Goal: Task Accomplishment & Management: Use online tool/utility

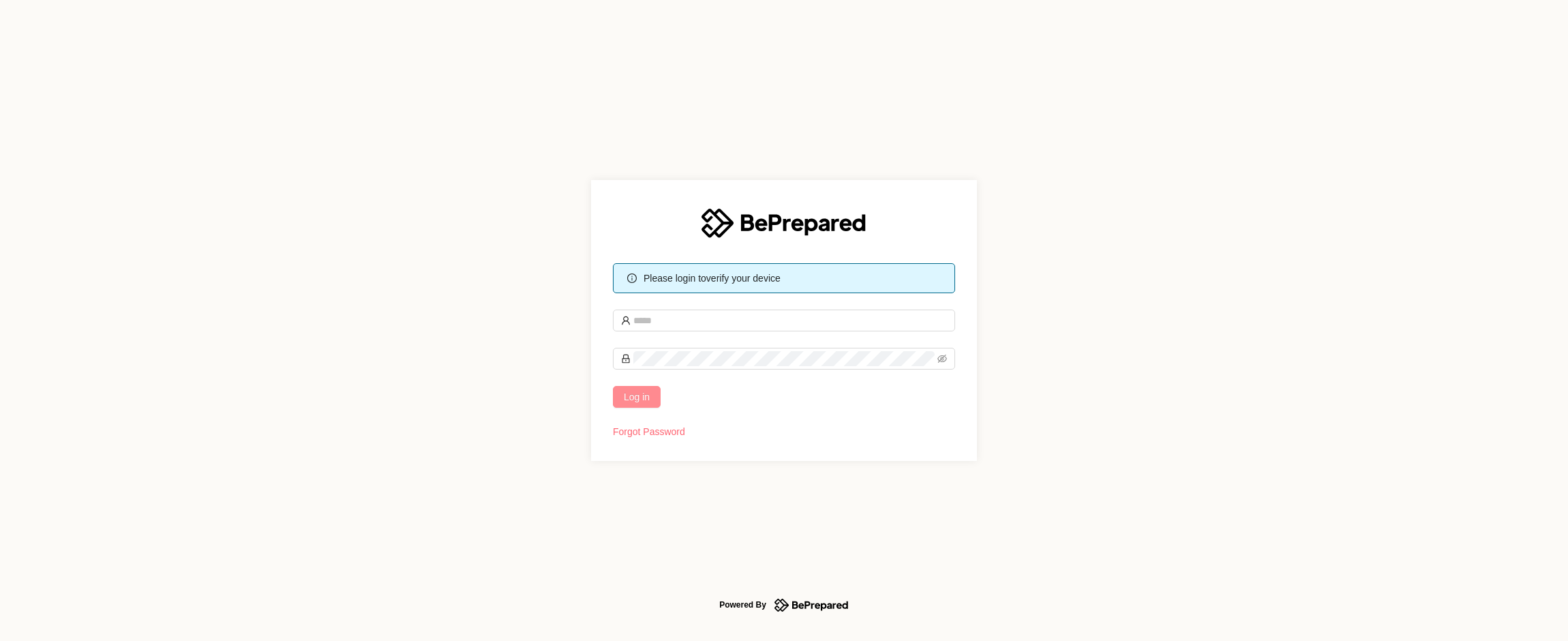
type input "**********"
click at [628, 395] on span "Log in" at bounding box center [637, 397] width 26 height 15
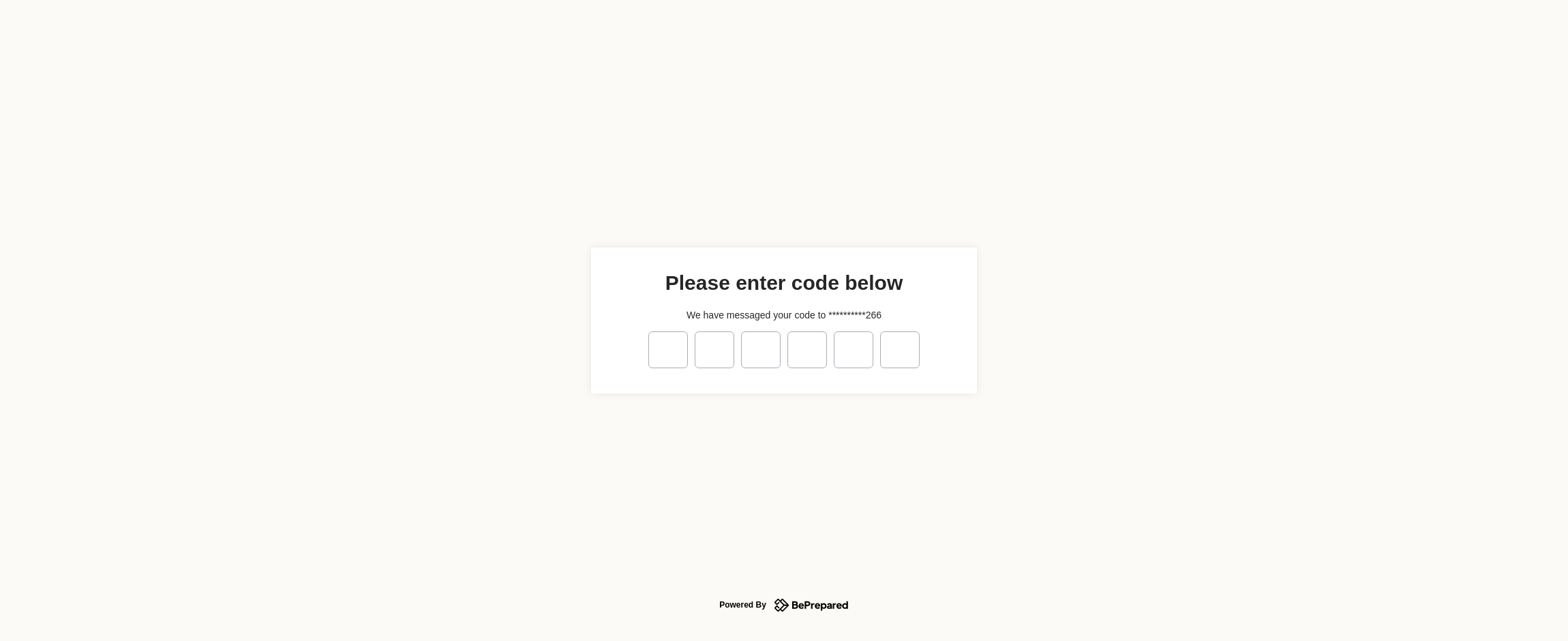
type input "*"
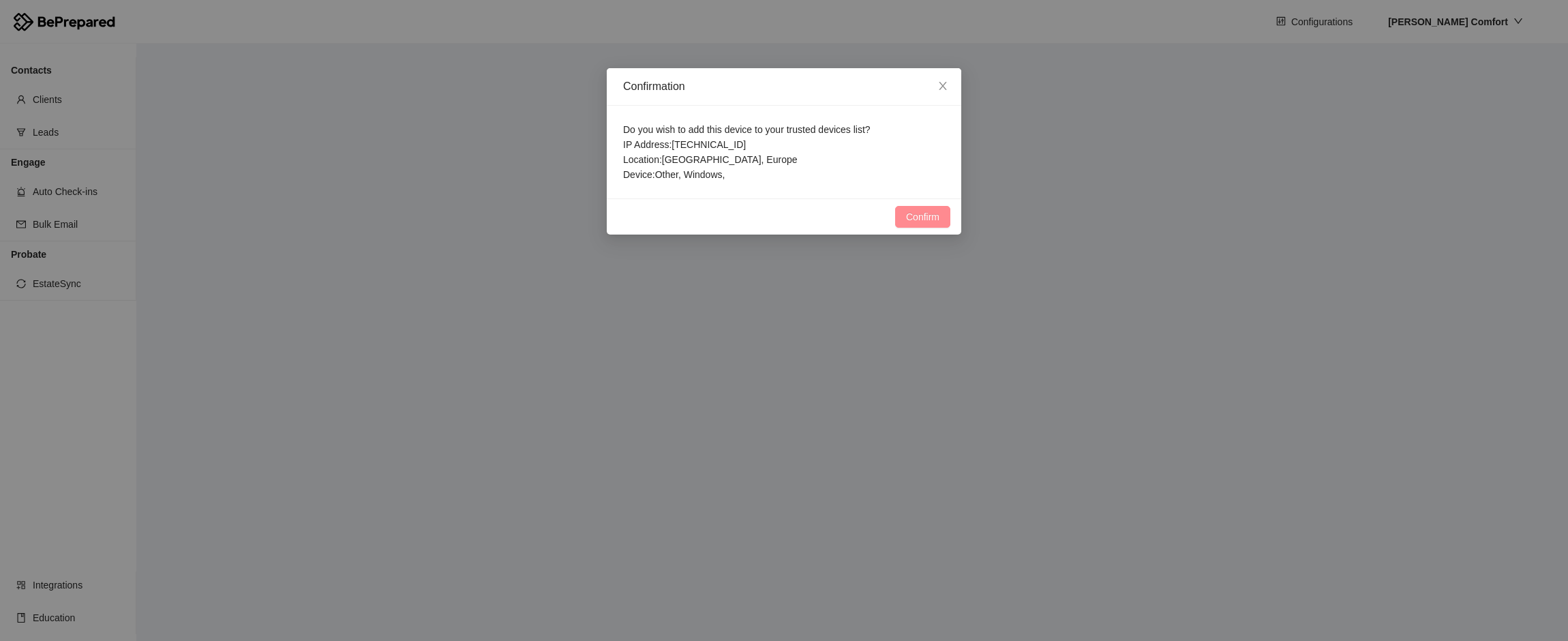
click at [920, 219] on span "Confirm" at bounding box center [922, 217] width 33 height 15
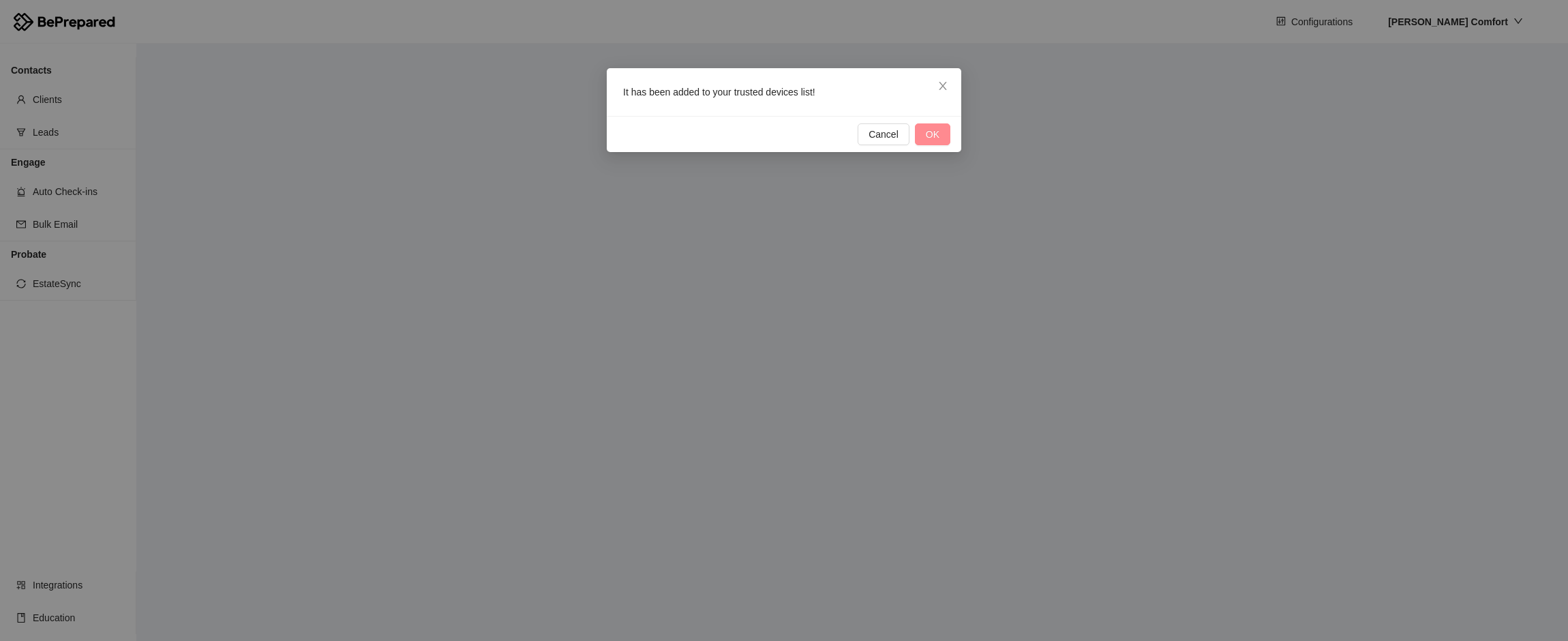
click at [938, 133] on span "OK" at bounding box center [932, 134] width 14 height 15
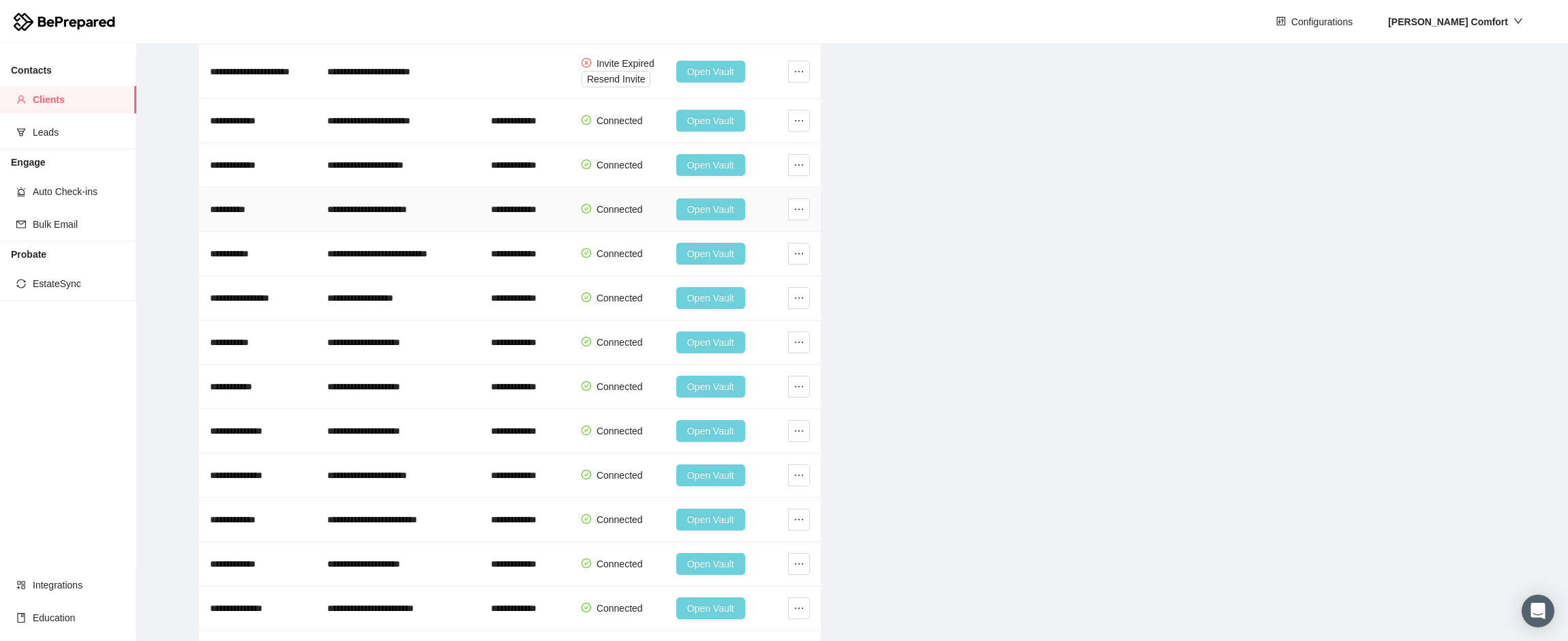
scroll to position [316, 0]
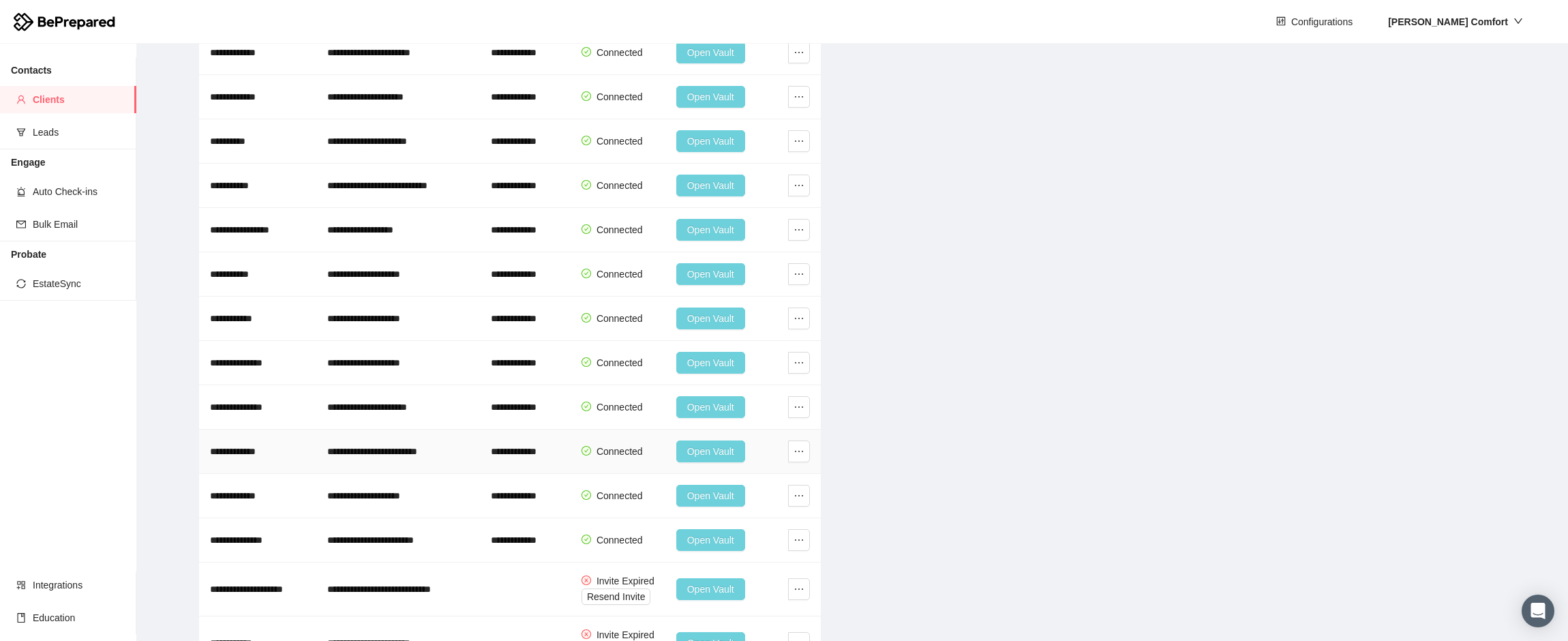
click at [705, 452] on span "Open Vault" at bounding box center [710, 451] width 47 height 15
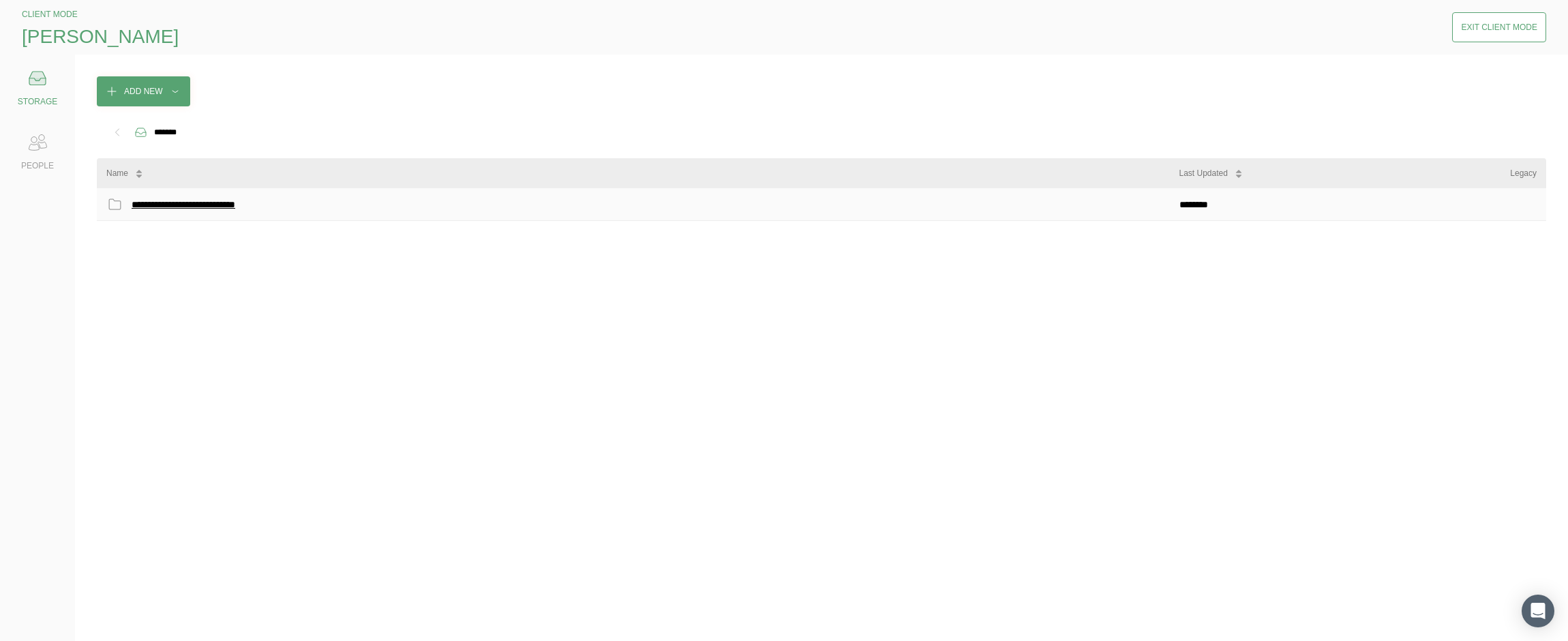
click at [199, 199] on div "**********" at bounding box center [201, 204] width 141 height 17
click at [117, 132] on icon at bounding box center [117, 132] width 14 height 14
click at [116, 133] on icon at bounding box center [118, 131] width 4 height 6
click at [35, 155] on icon at bounding box center [38, 142] width 28 height 28
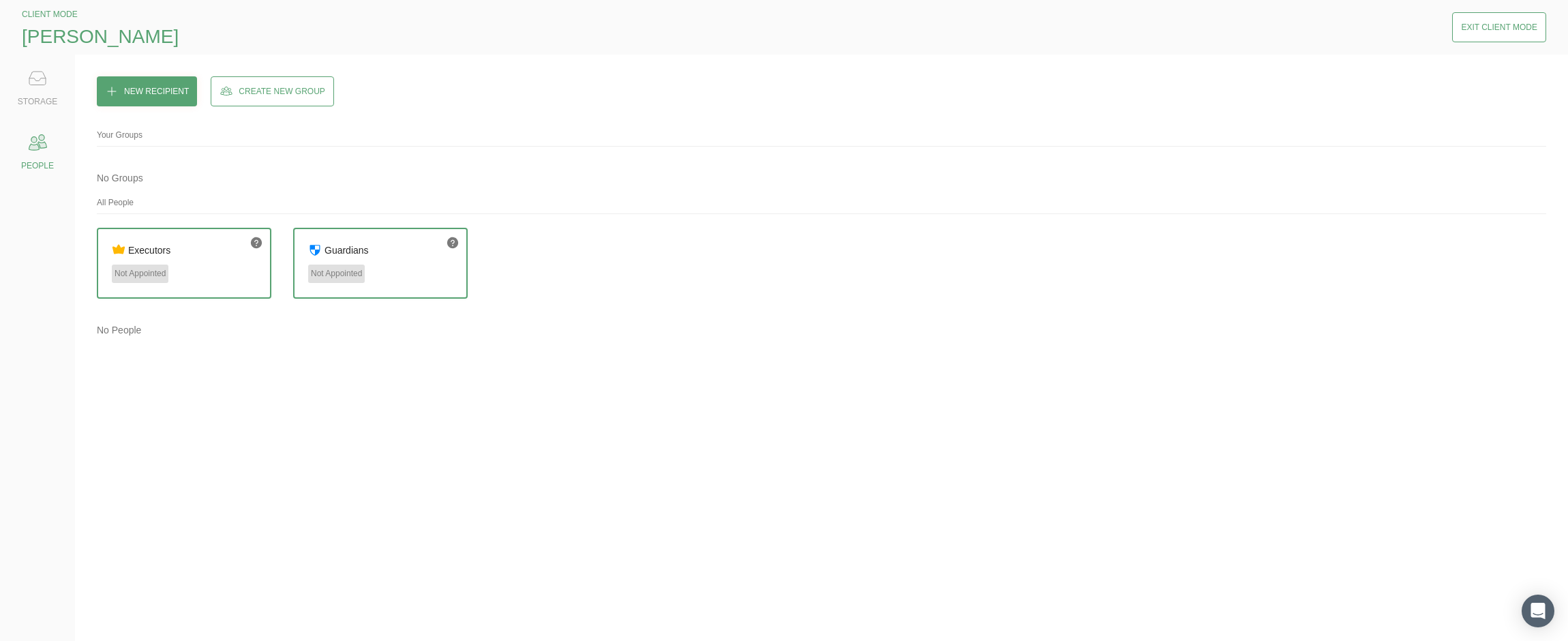
click at [39, 96] on div "STORAGE" at bounding box center [37, 101] width 39 height 14
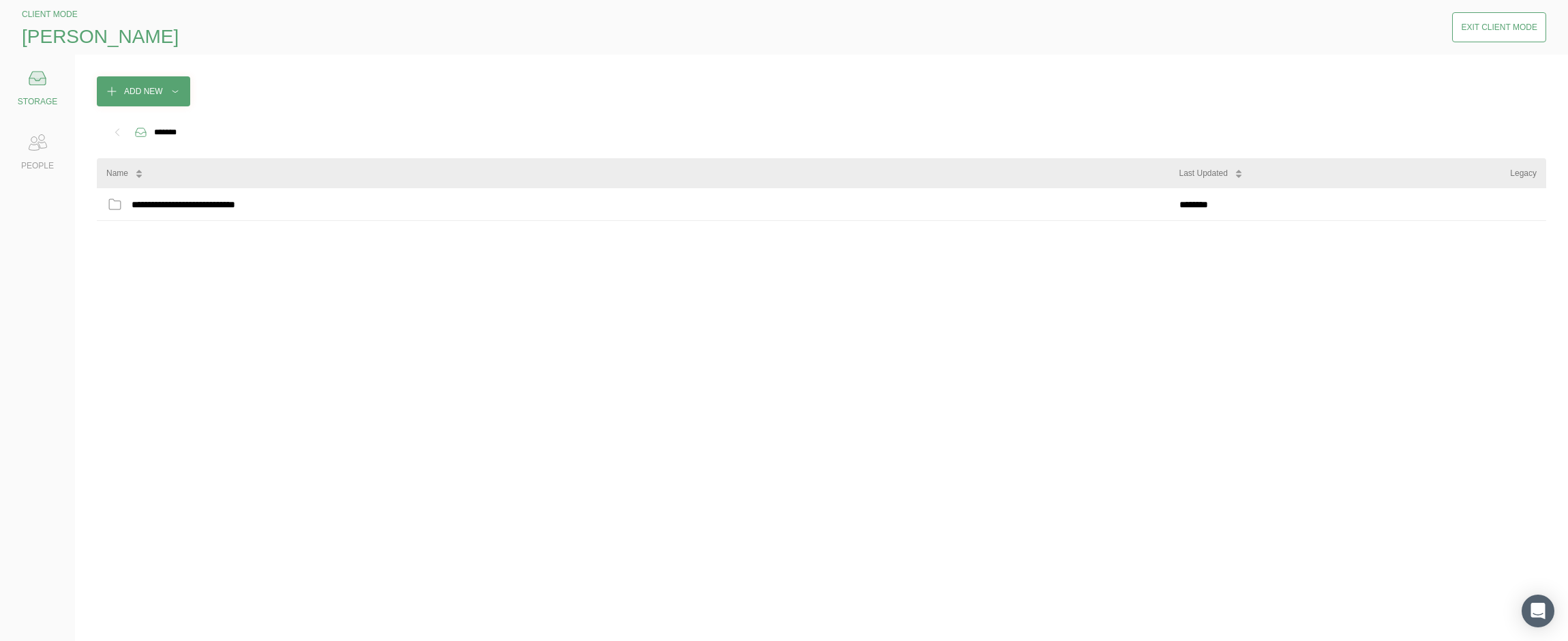
click at [1495, 43] on div "Exit Client Mode" at bounding box center [1499, 27] width 94 height 41
click at [1495, 32] on div "Exit Client Mode" at bounding box center [1499, 27] width 76 height 14
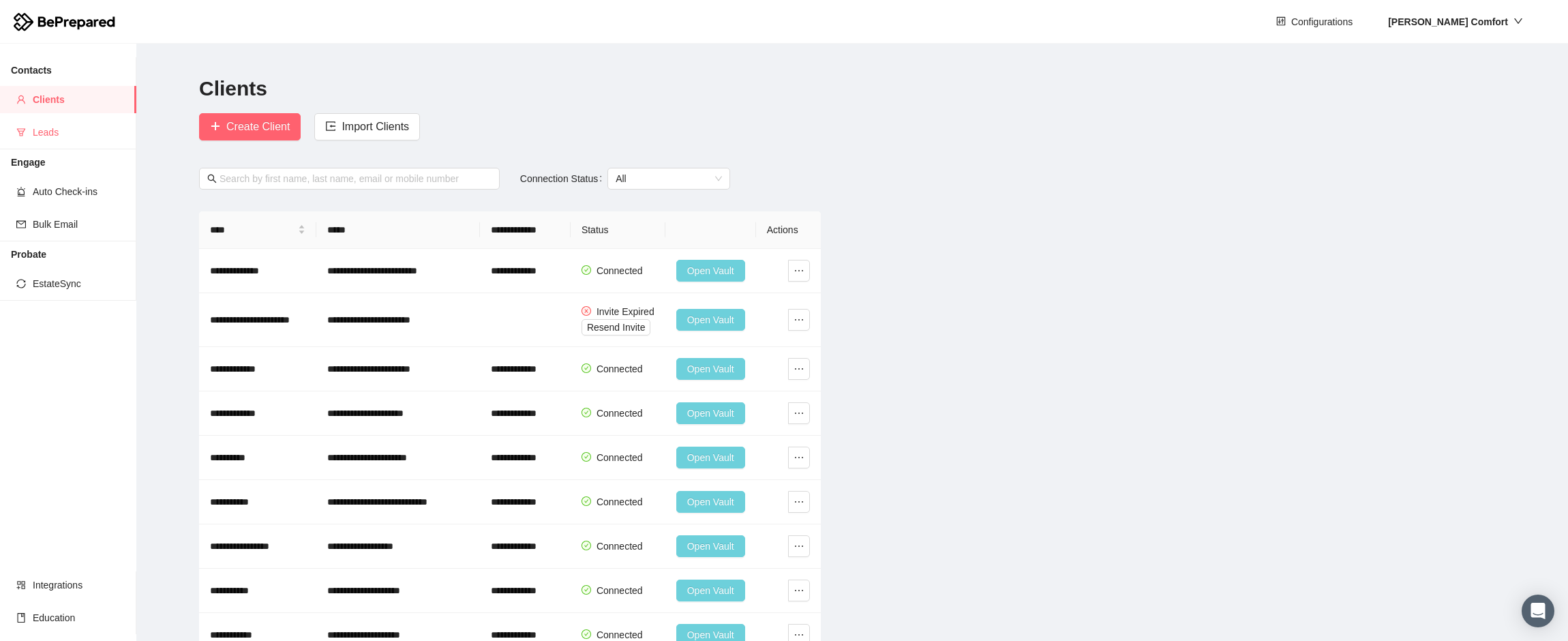
click at [51, 136] on span "Leads" at bounding box center [79, 132] width 93 height 28
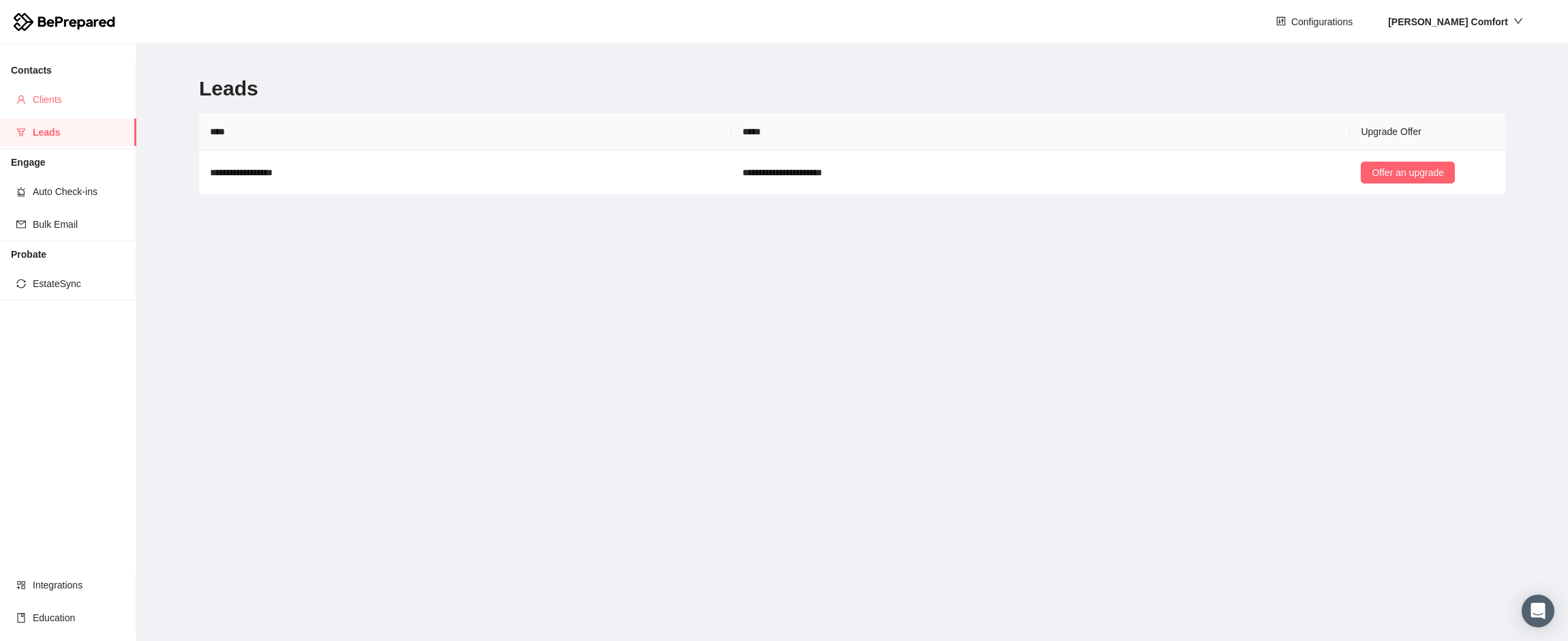
click at [37, 92] on span "Clients" at bounding box center [79, 100] width 93 height 28
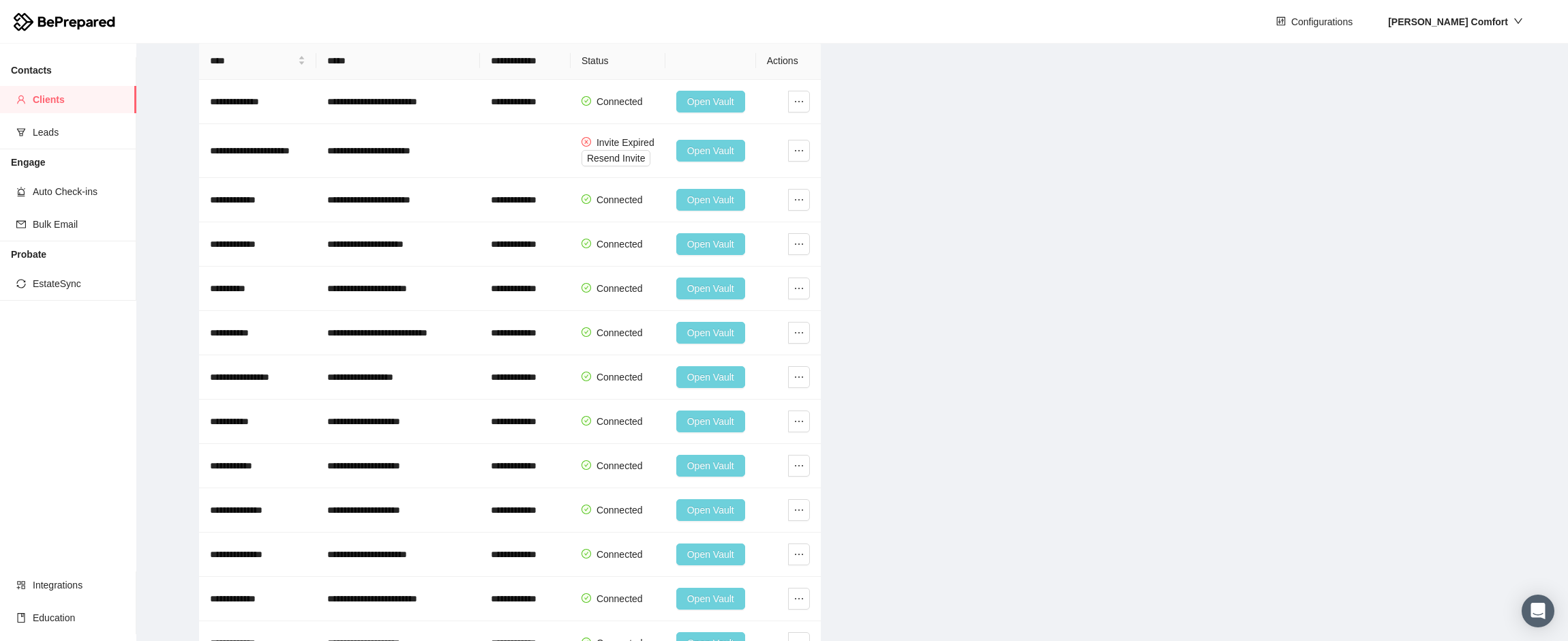
scroll to position [205, 0]
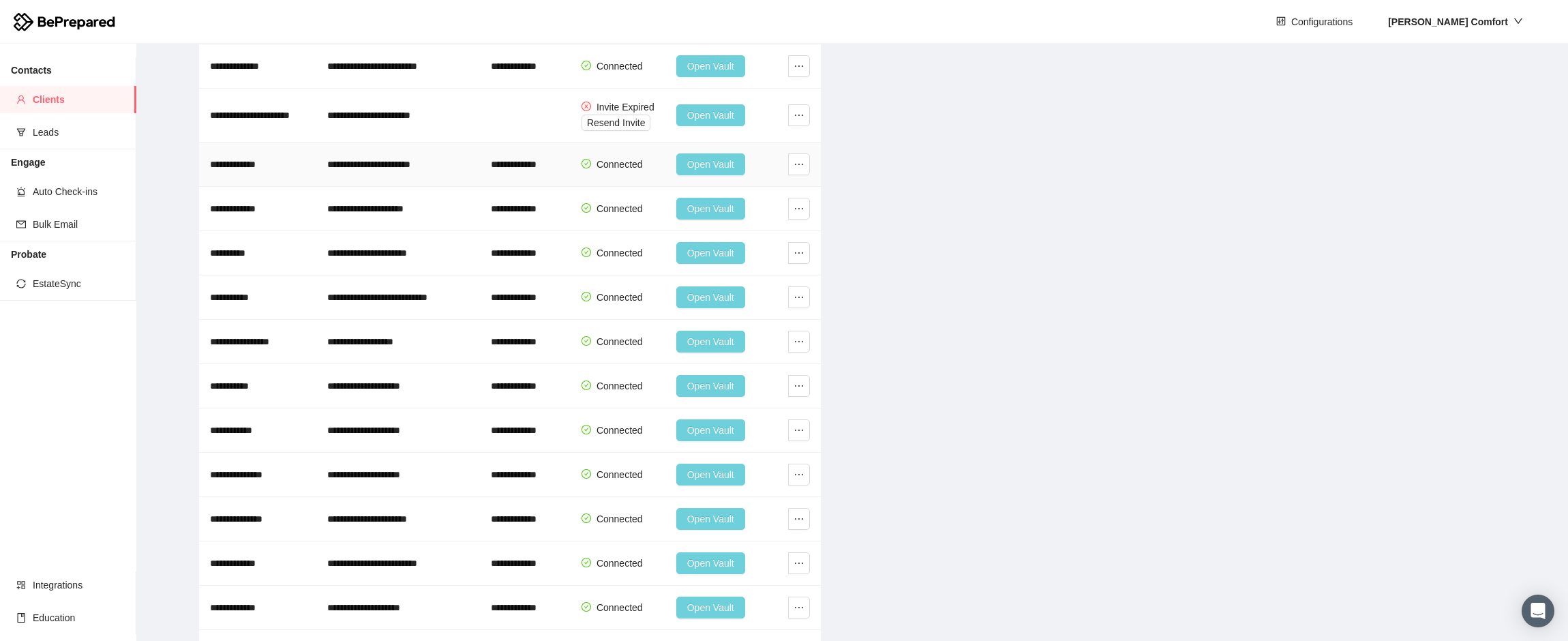
click at [703, 165] on span "Open Vault" at bounding box center [710, 164] width 47 height 15
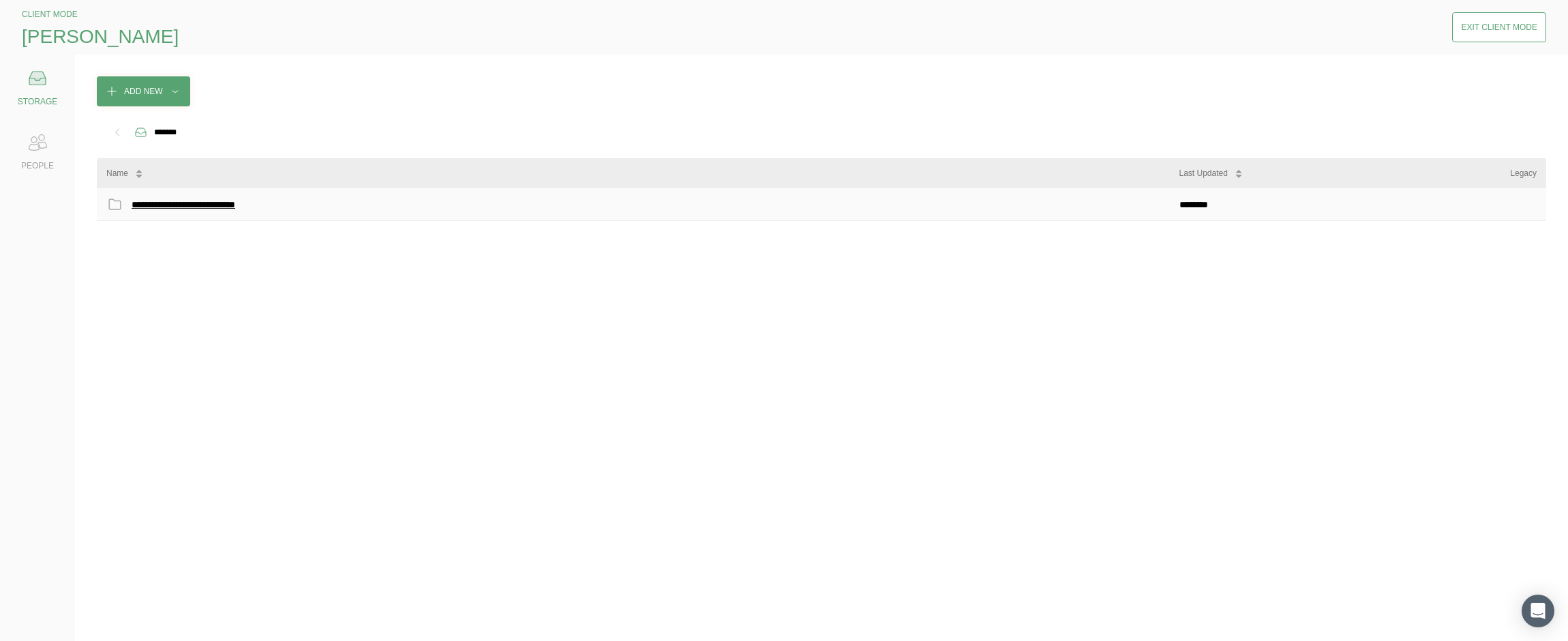
click at [166, 199] on div "**********" at bounding box center [201, 204] width 141 height 17
click at [38, 144] on icon at bounding box center [34, 147] width 10 height 6
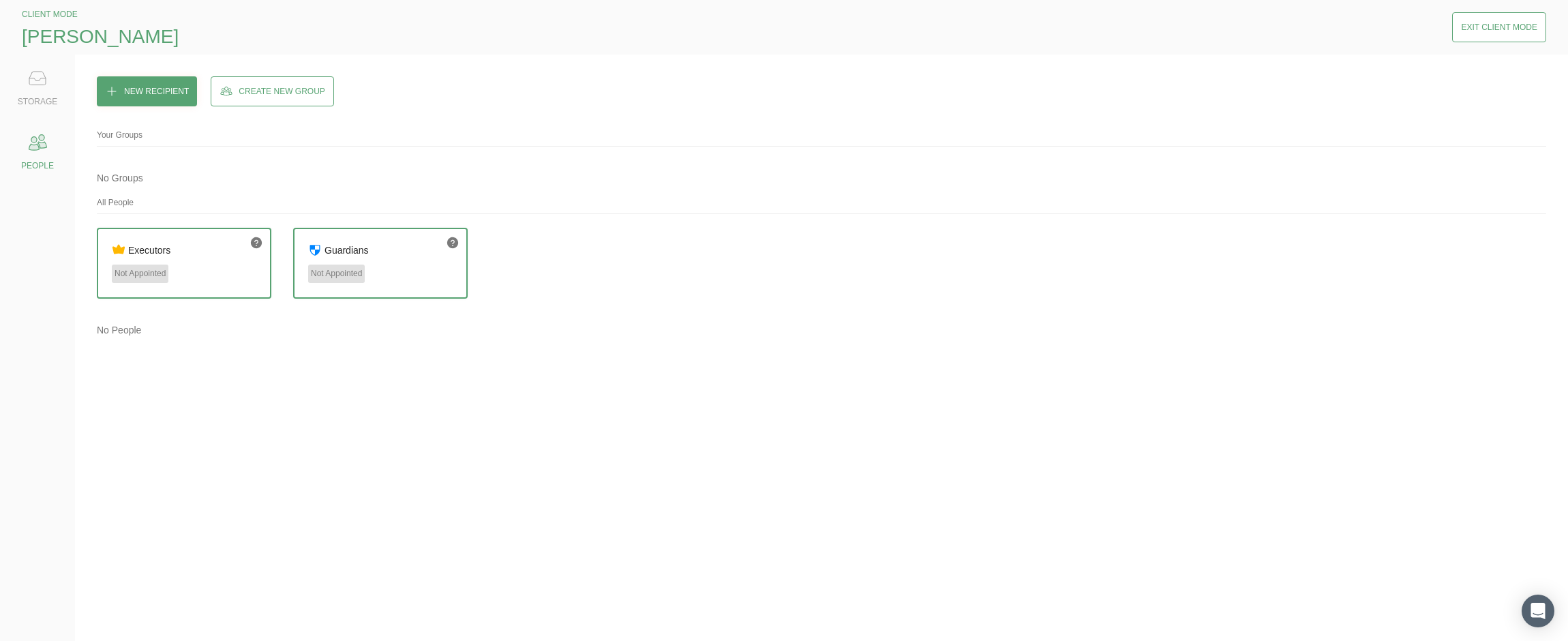
click at [1509, 28] on div "Exit Client Mode" at bounding box center [1499, 27] width 76 height 14
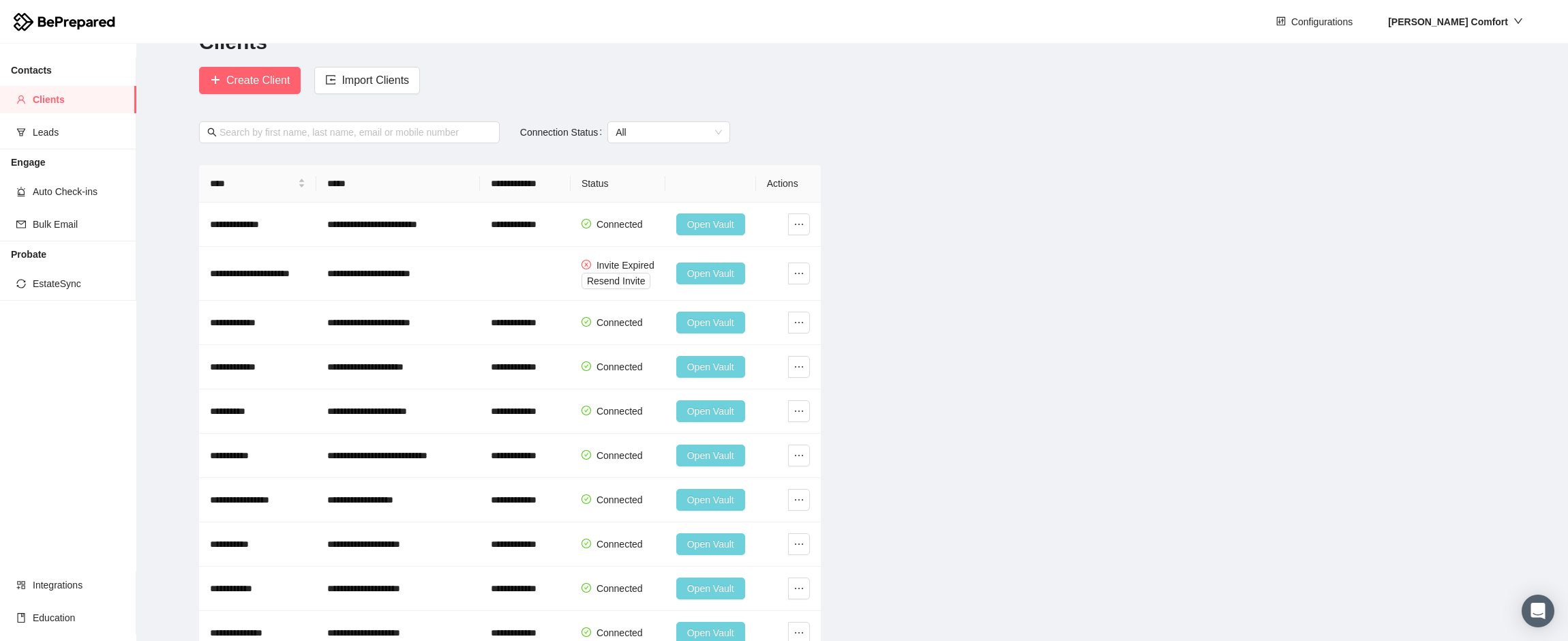
scroll to position [68, 0]
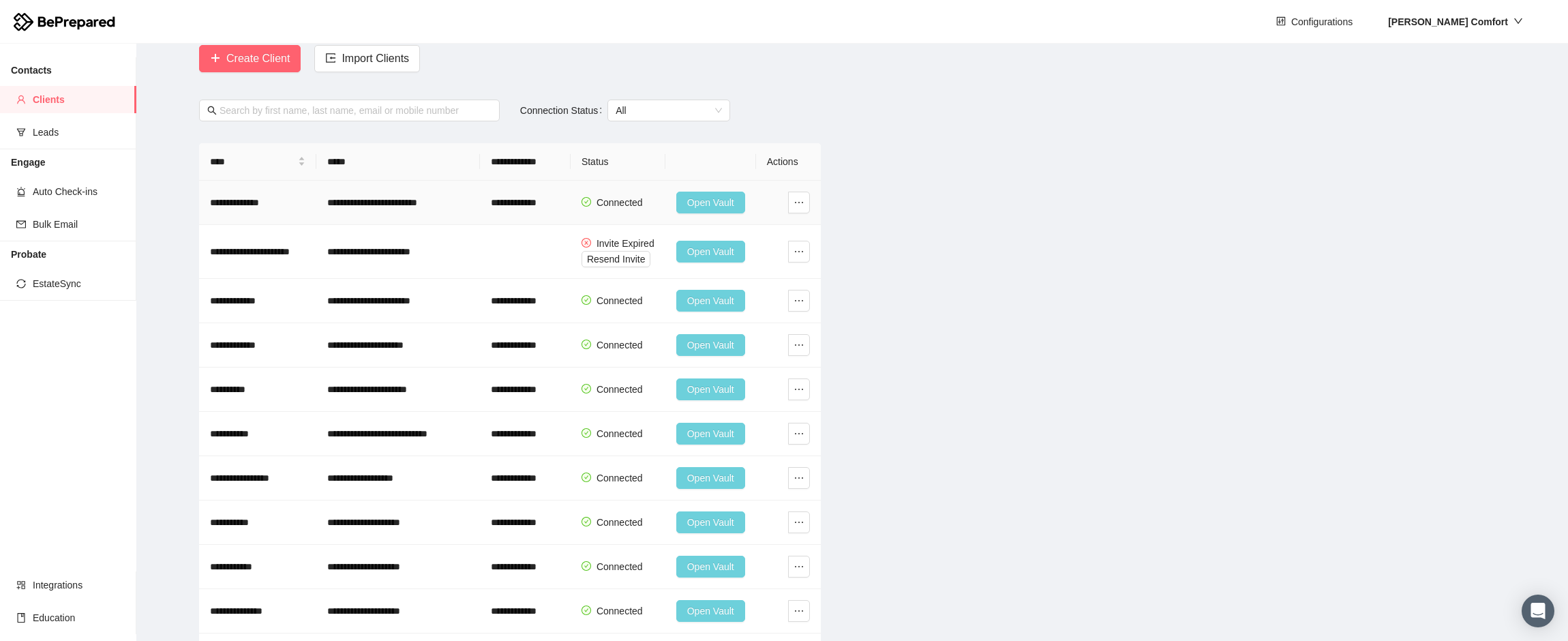
click at [712, 204] on span "Open Vault" at bounding box center [710, 202] width 47 height 15
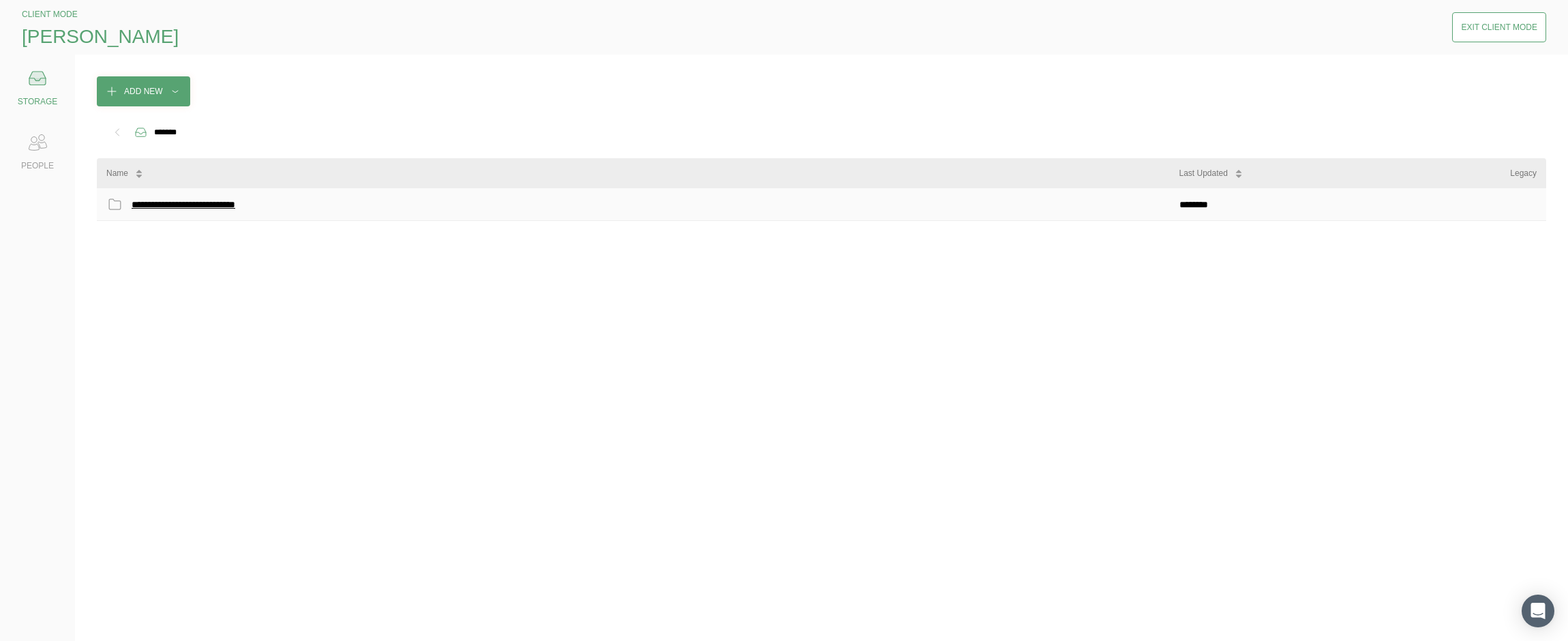
click at [163, 206] on div "**********" at bounding box center [201, 204] width 141 height 17
click at [40, 152] on icon at bounding box center [38, 142] width 28 height 28
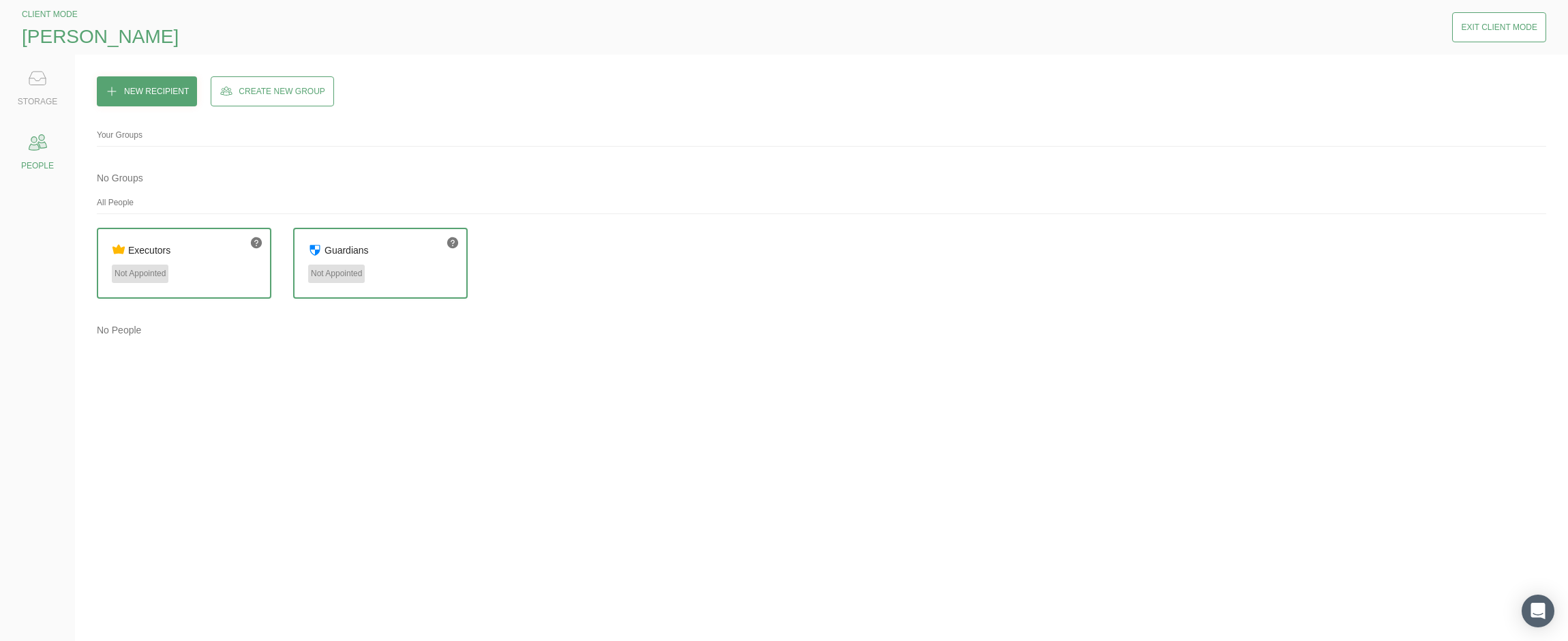
click at [1483, 25] on div "Exit Client Mode" at bounding box center [1499, 27] width 76 height 14
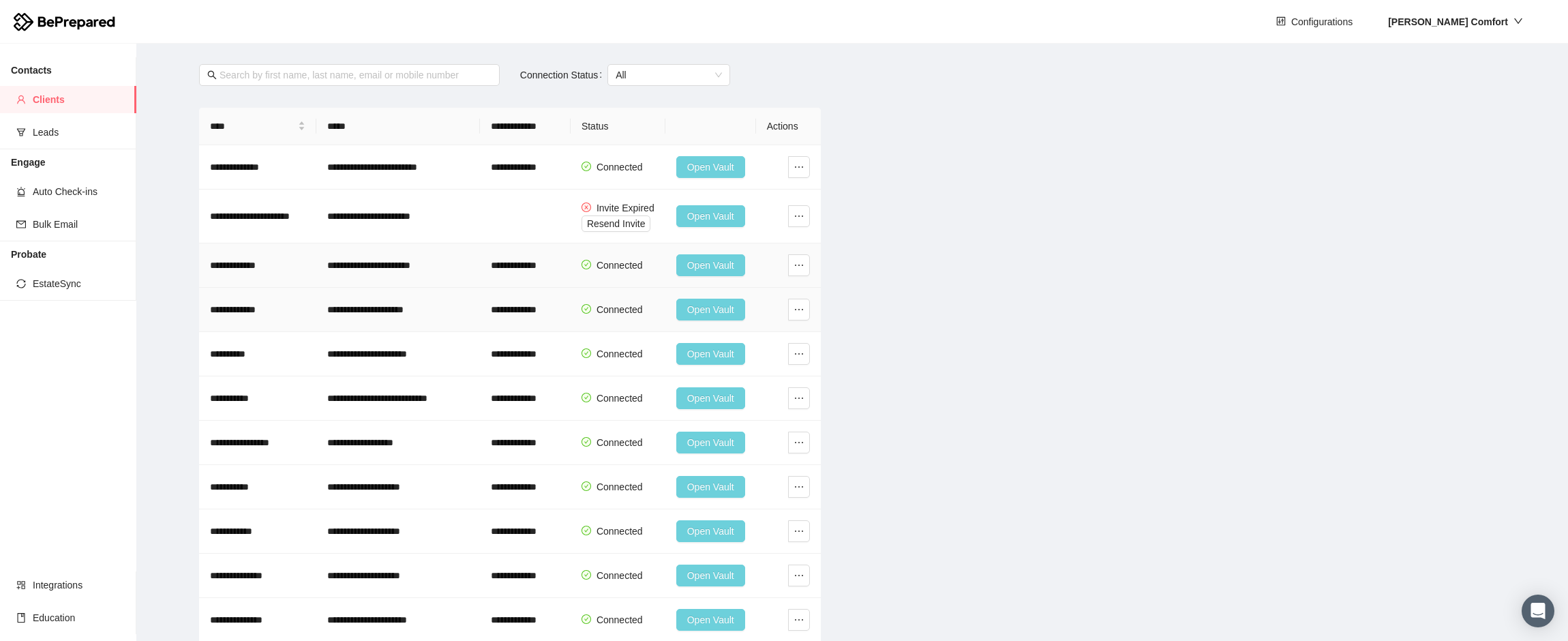
scroll to position [136, 0]
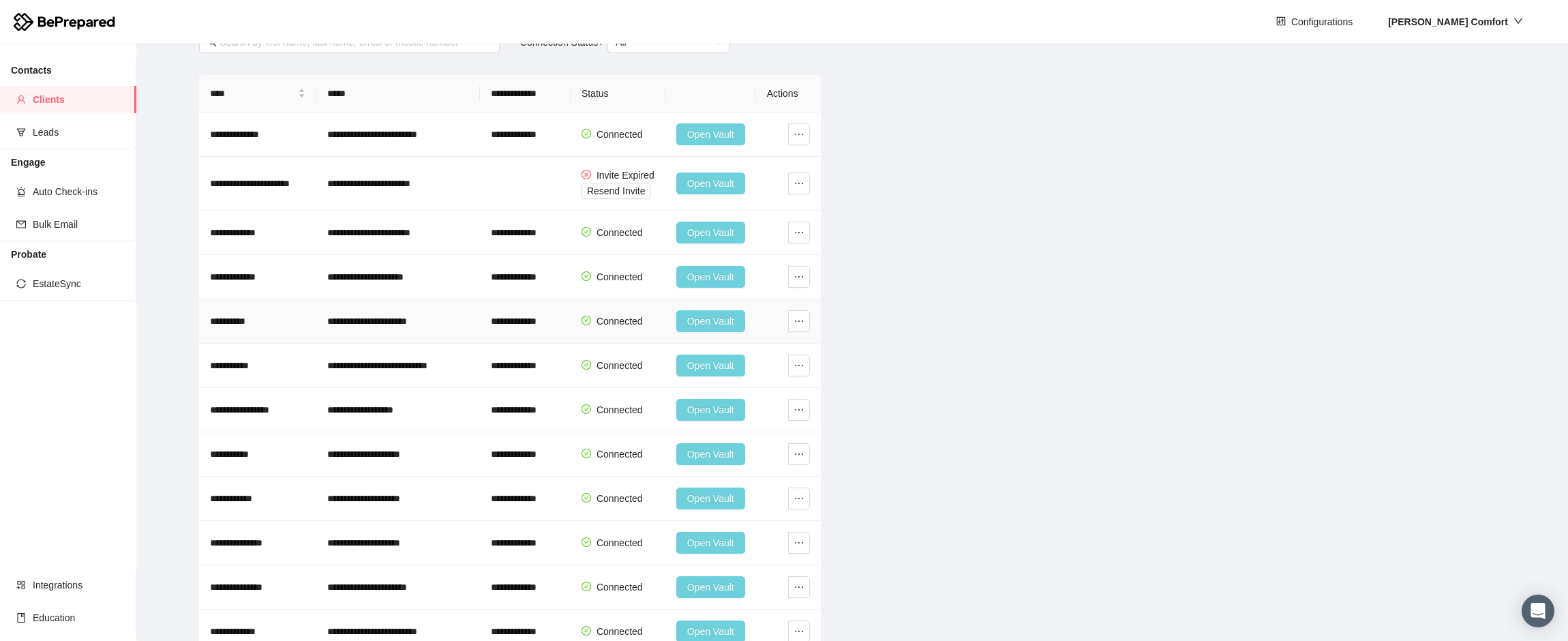
click at [716, 327] on span "Open Vault" at bounding box center [710, 320] width 47 height 15
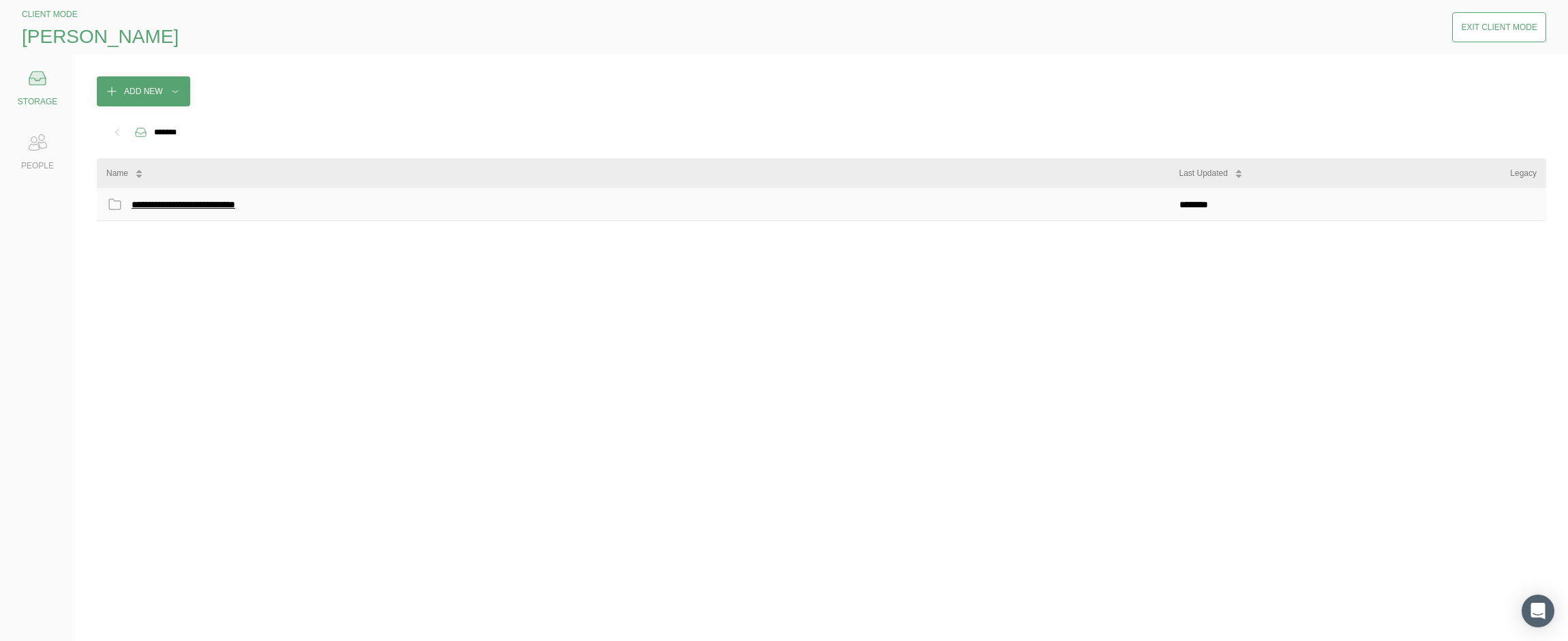
click at [196, 211] on div "**********" at bounding box center [201, 204] width 141 height 17
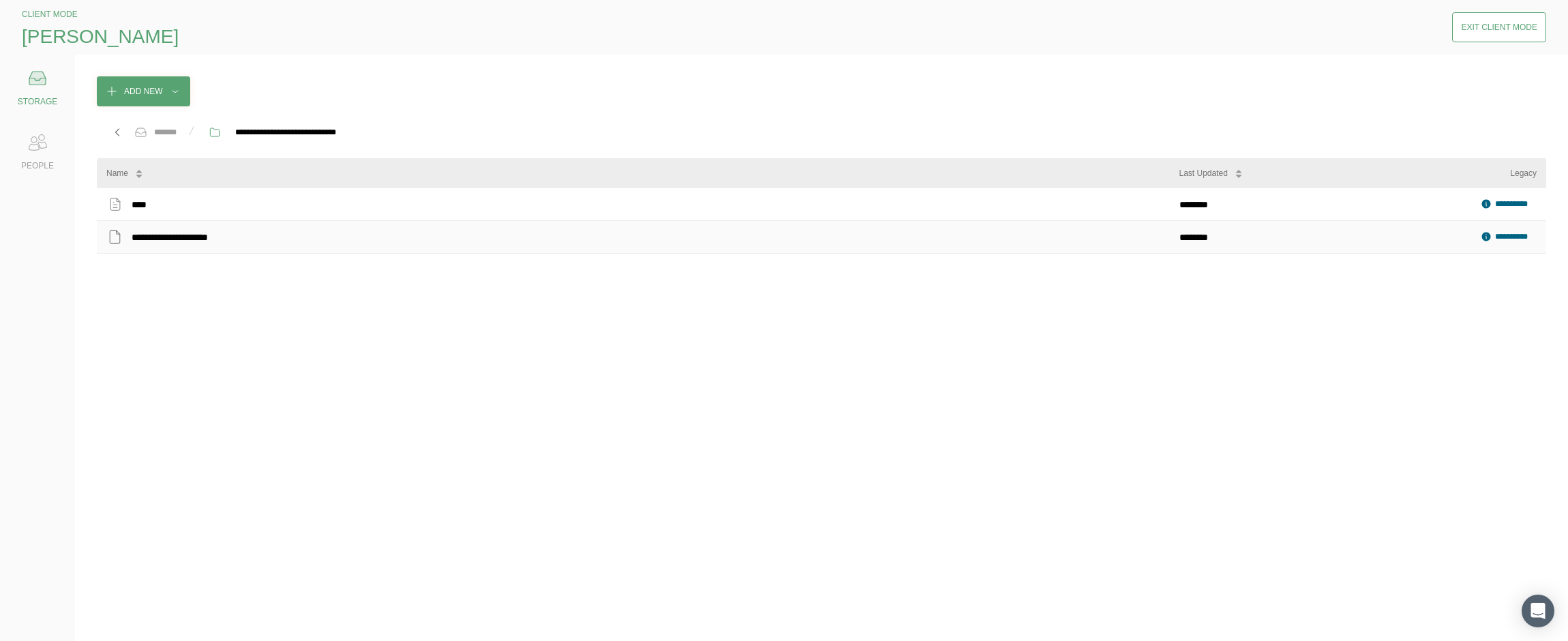
click at [1516, 234] on div "**********" at bounding box center [1516, 237] width 41 height 13
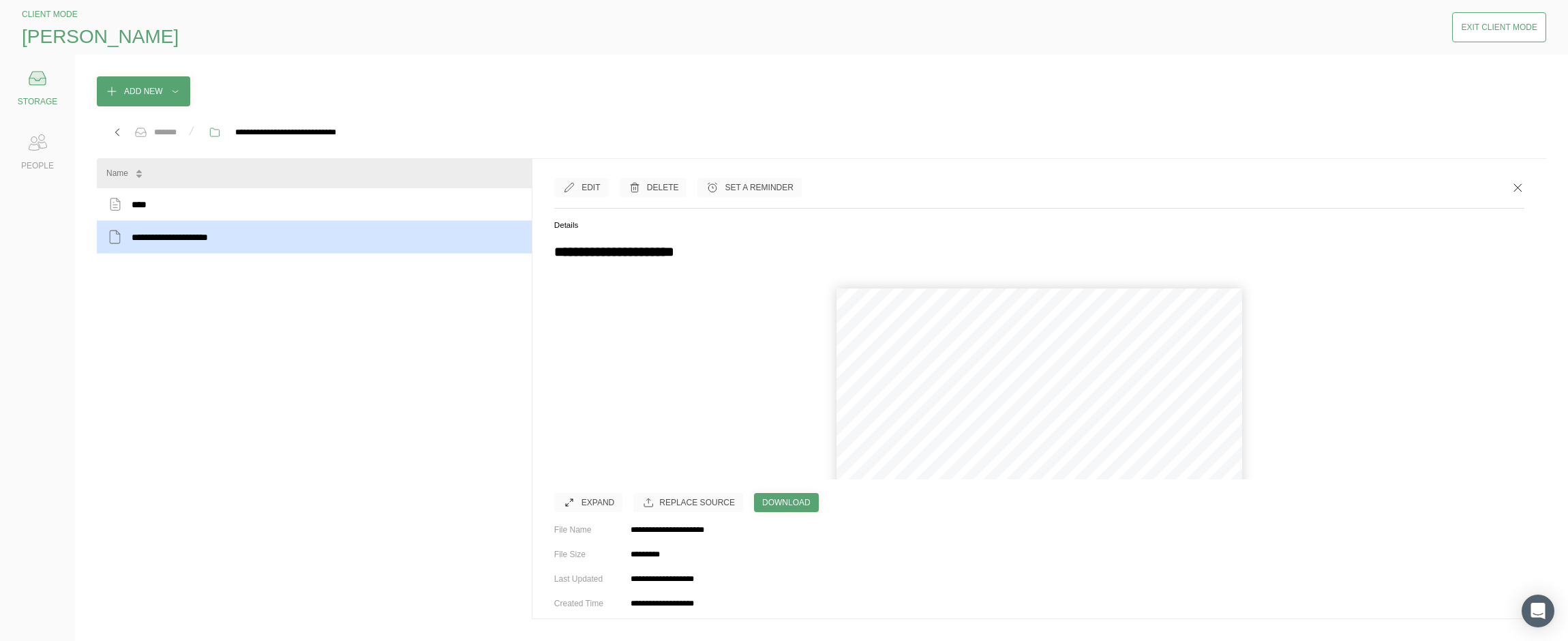
click at [32, 158] on div "PEOPLE" at bounding box center [37, 151] width 54 height 44
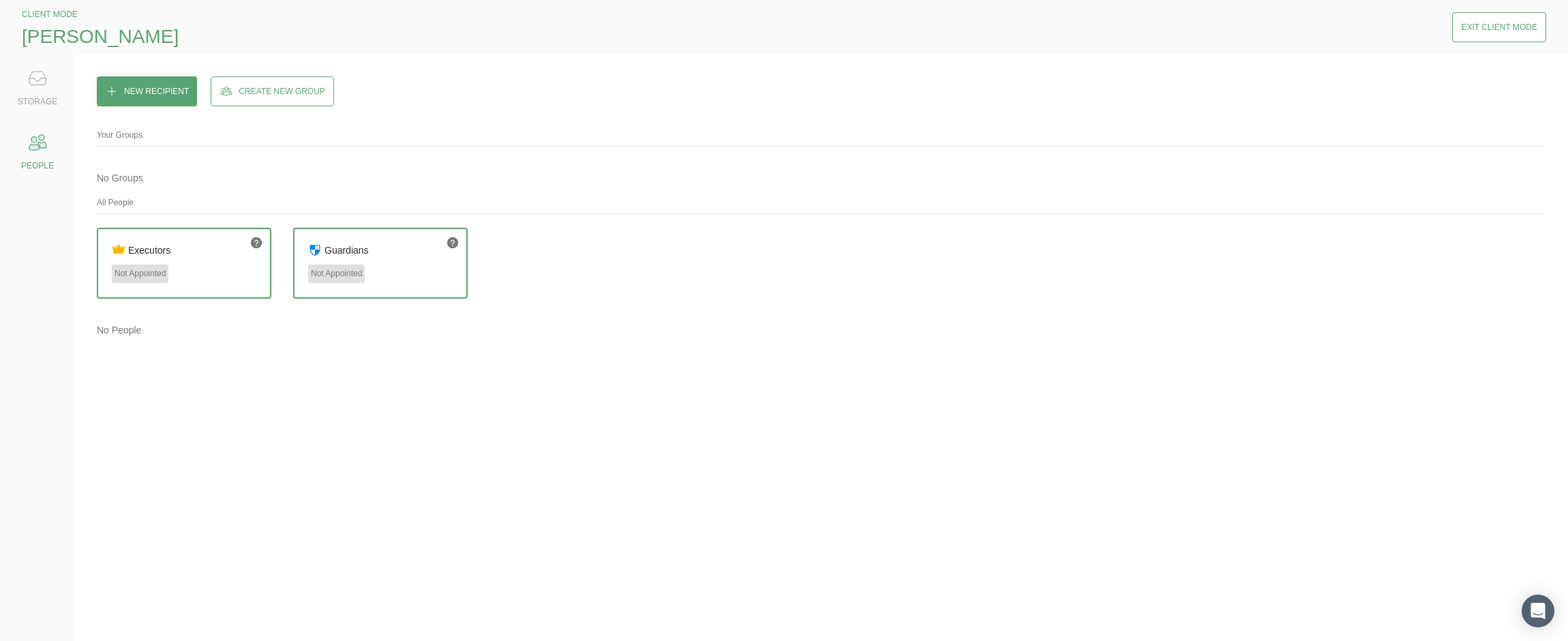
click at [160, 276] on div "Not Appointed" at bounding box center [141, 274] width 57 height 18
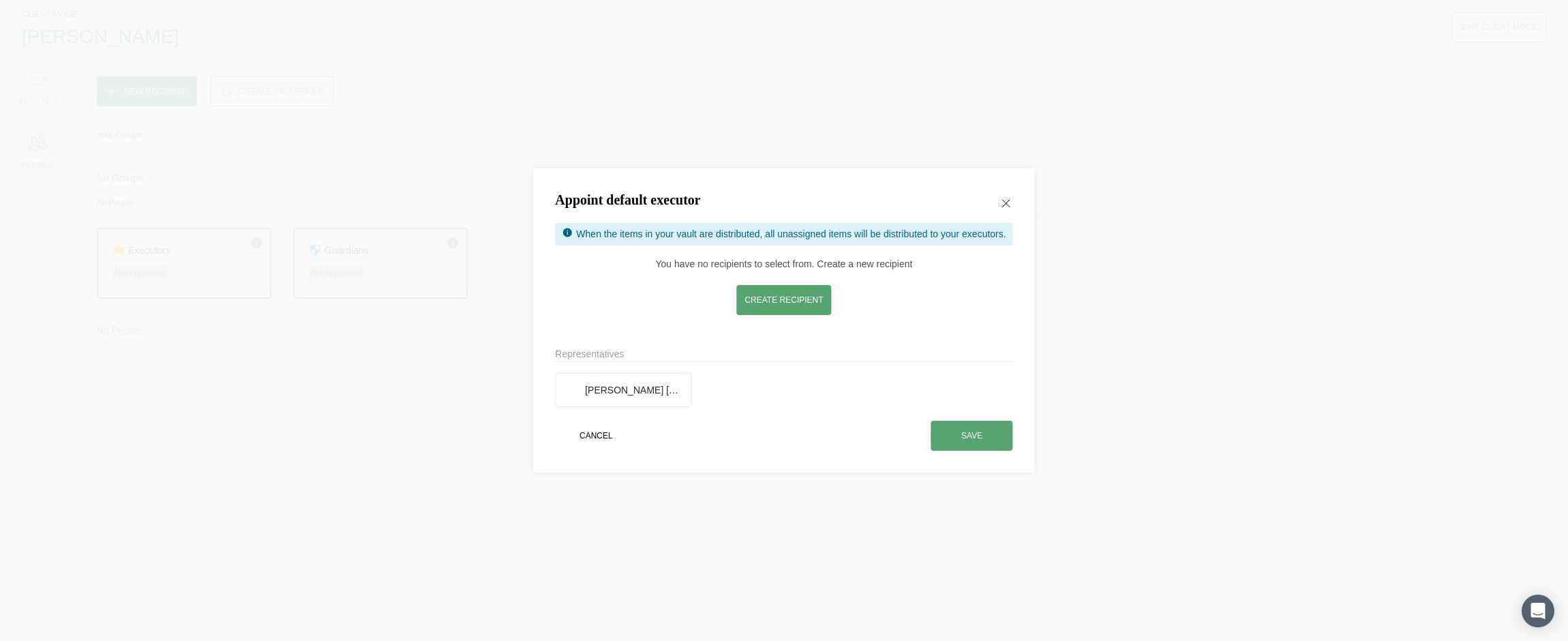
click at [1010, 197] on icon at bounding box center [1006, 203] width 14 height 14
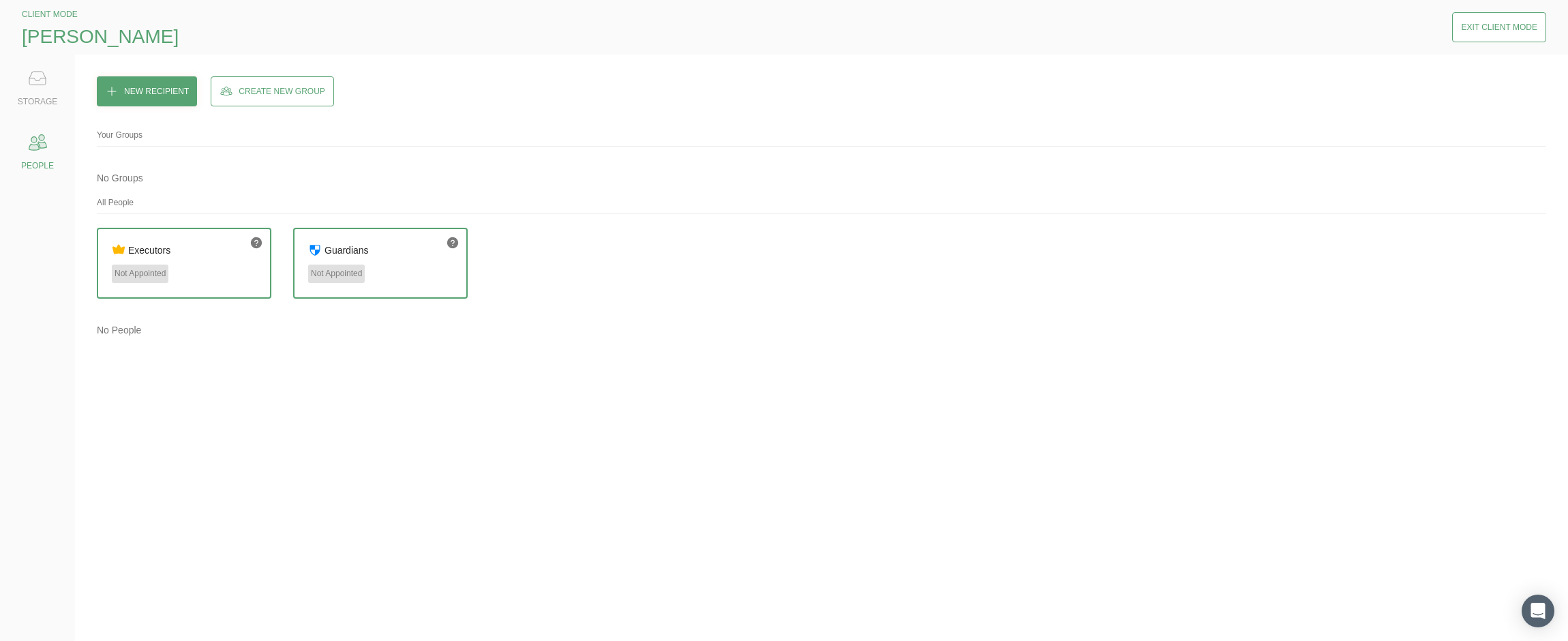
click at [1515, 38] on button "Exit Client Mode" at bounding box center [1499, 27] width 94 height 30
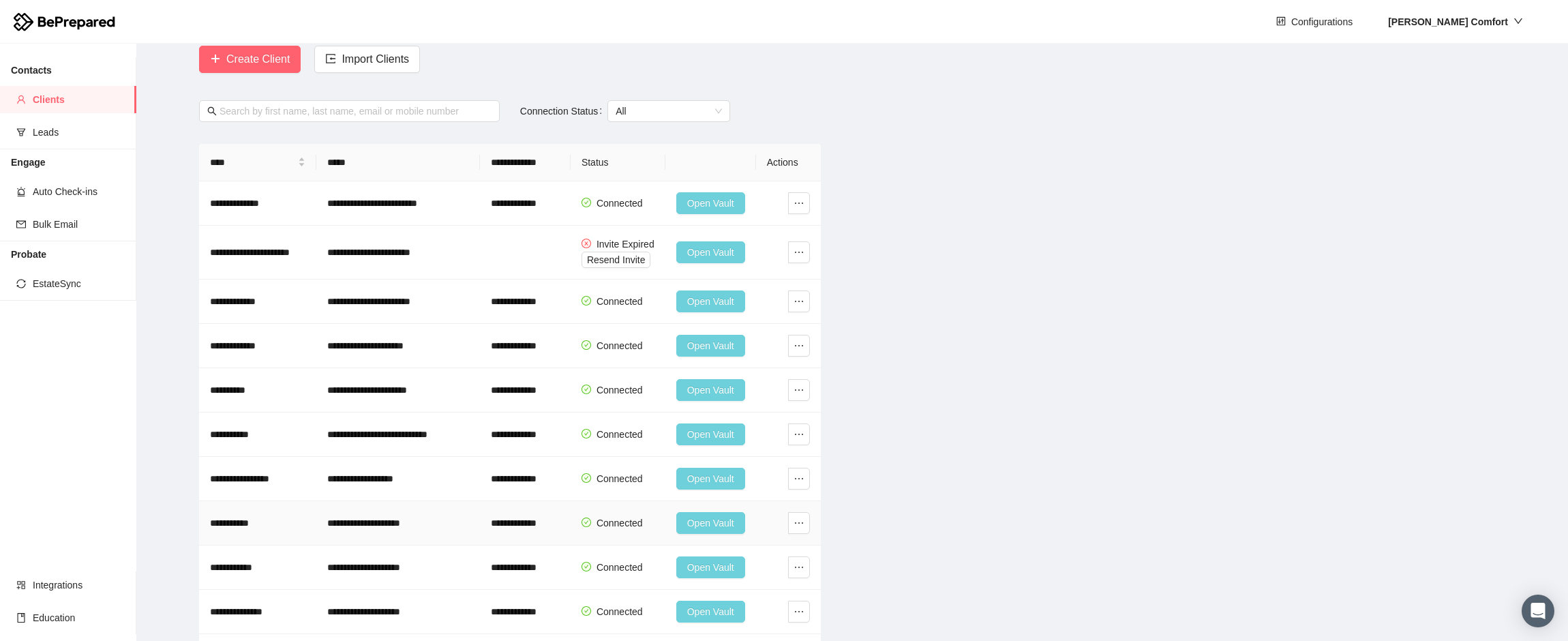
scroll to position [68, 0]
